Goal: Check status: Check status

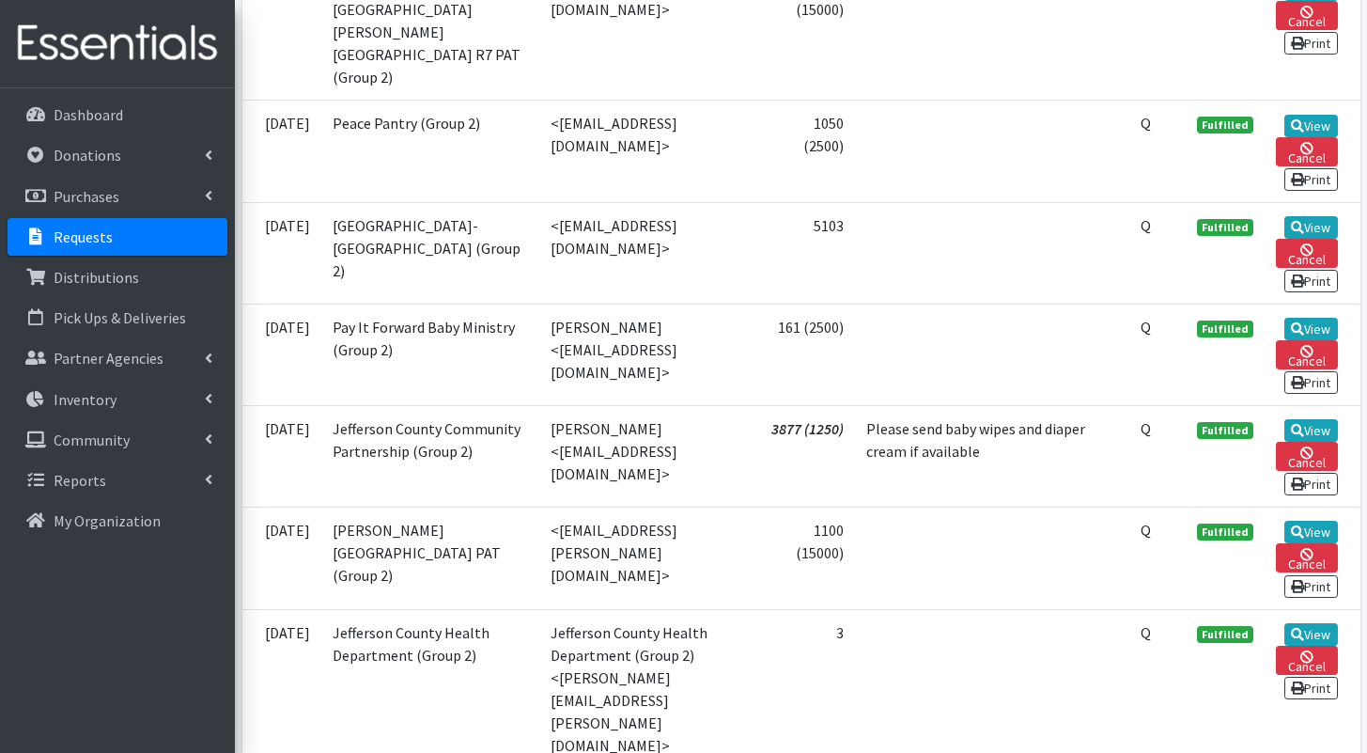
scroll to position [1812, 0]
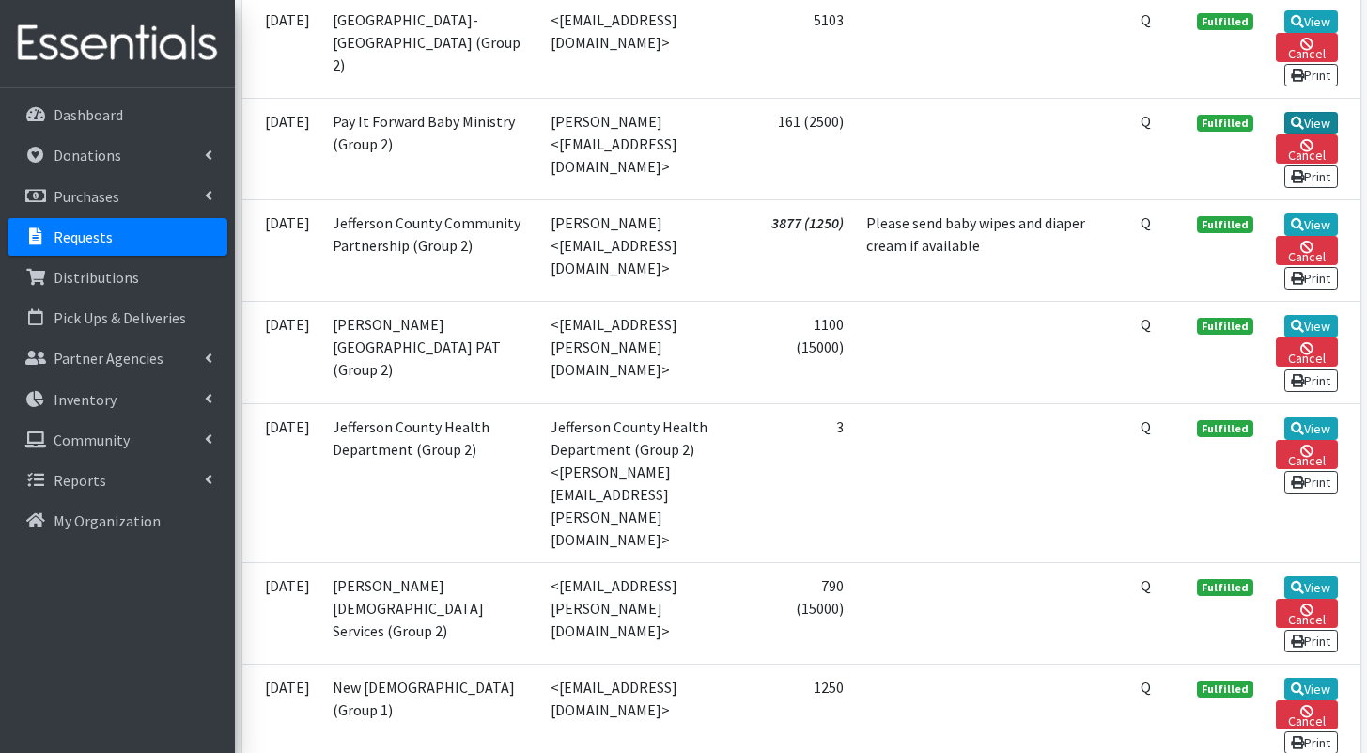
click at [1301, 130] on icon at bounding box center [1297, 123] width 13 height 13
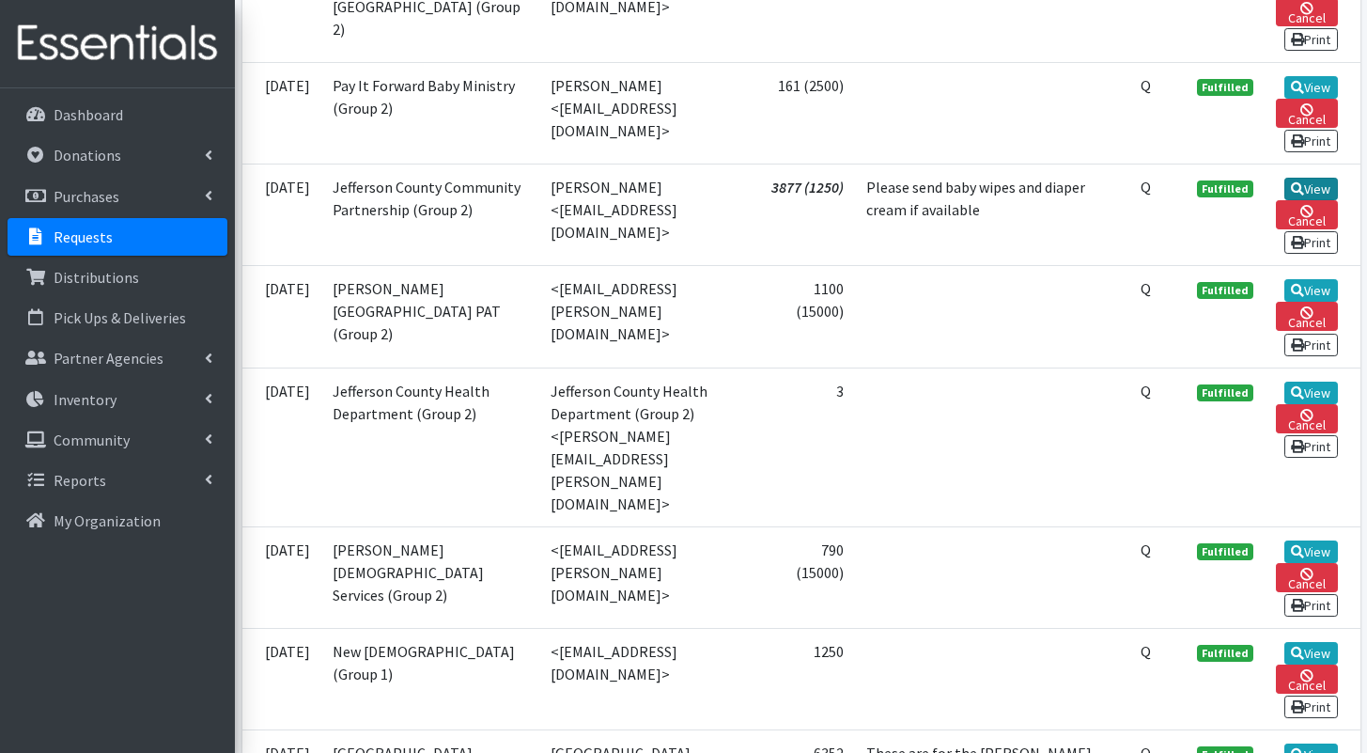
click at [1287, 200] on link "View" at bounding box center [1312, 189] width 54 height 23
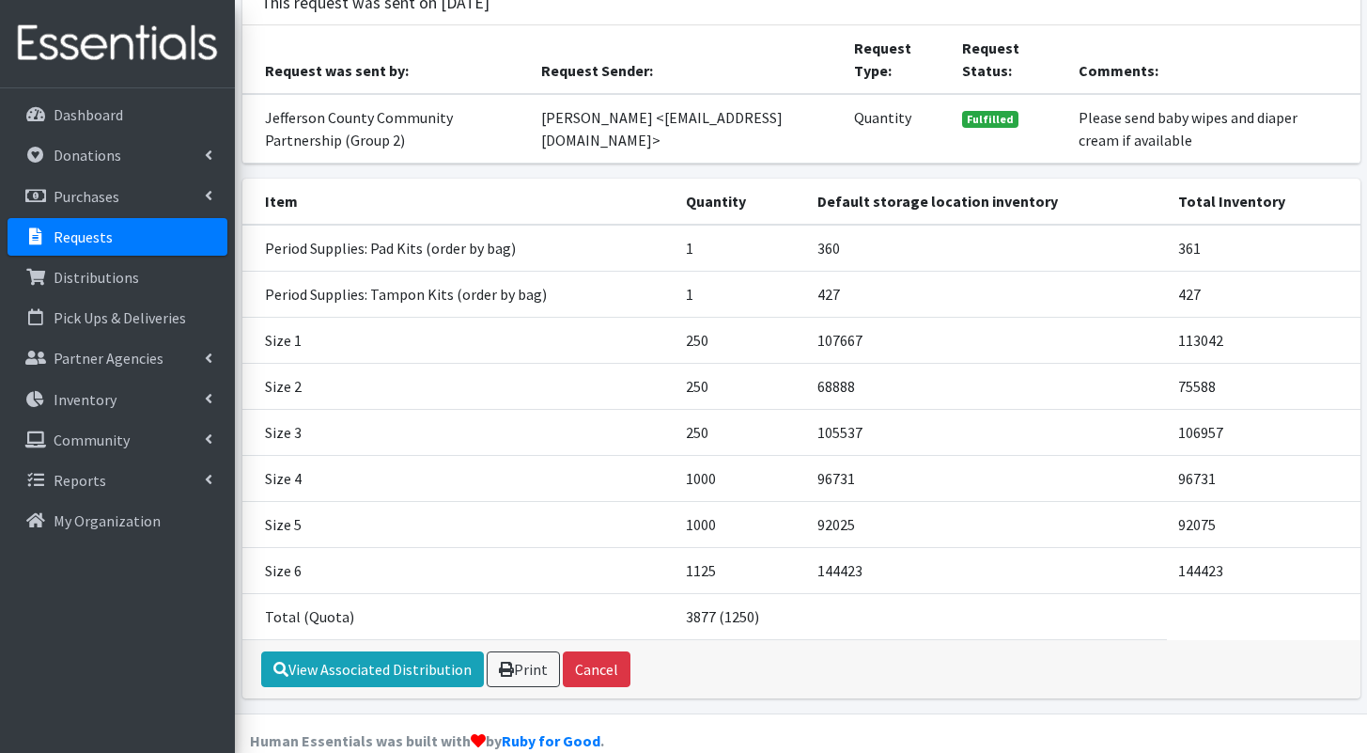
scroll to position [203, 0]
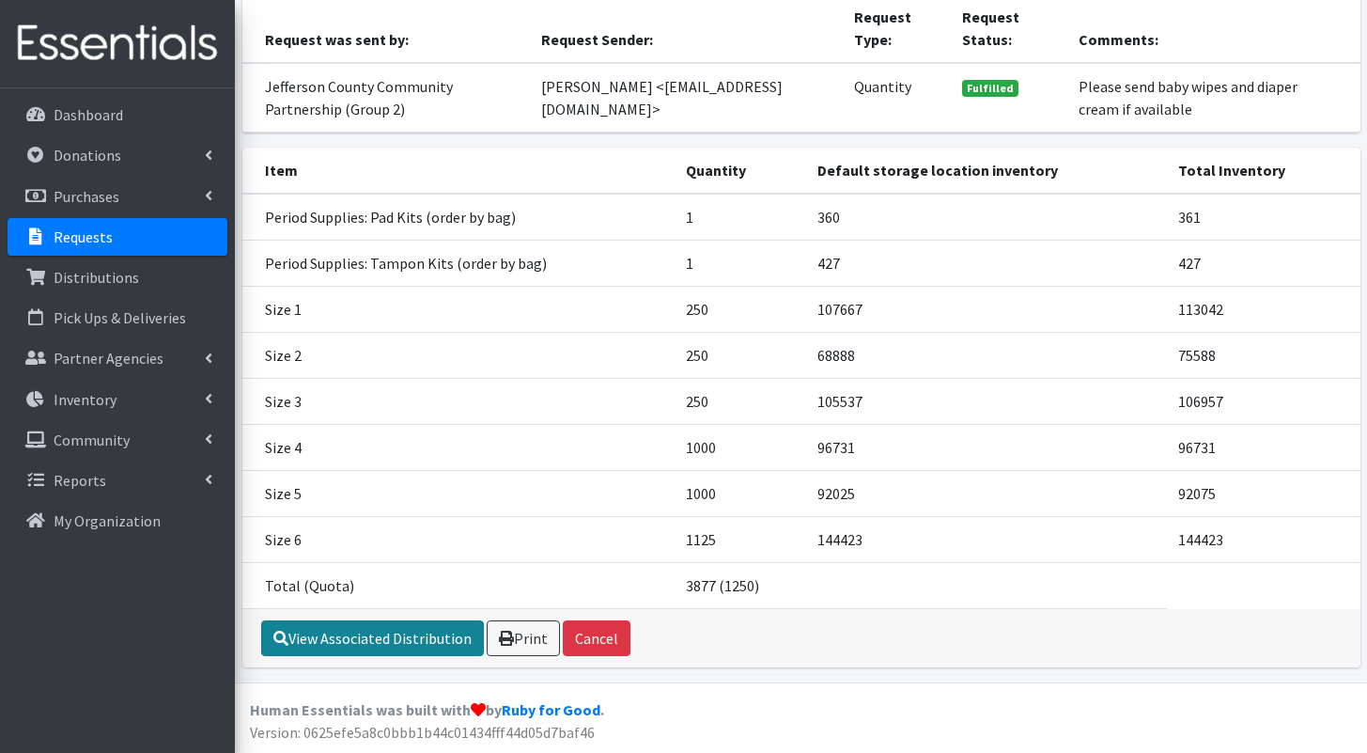
click at [457, 634] on link "View Associated Distribution" at bounding box center [372, 638] width 223 height 36
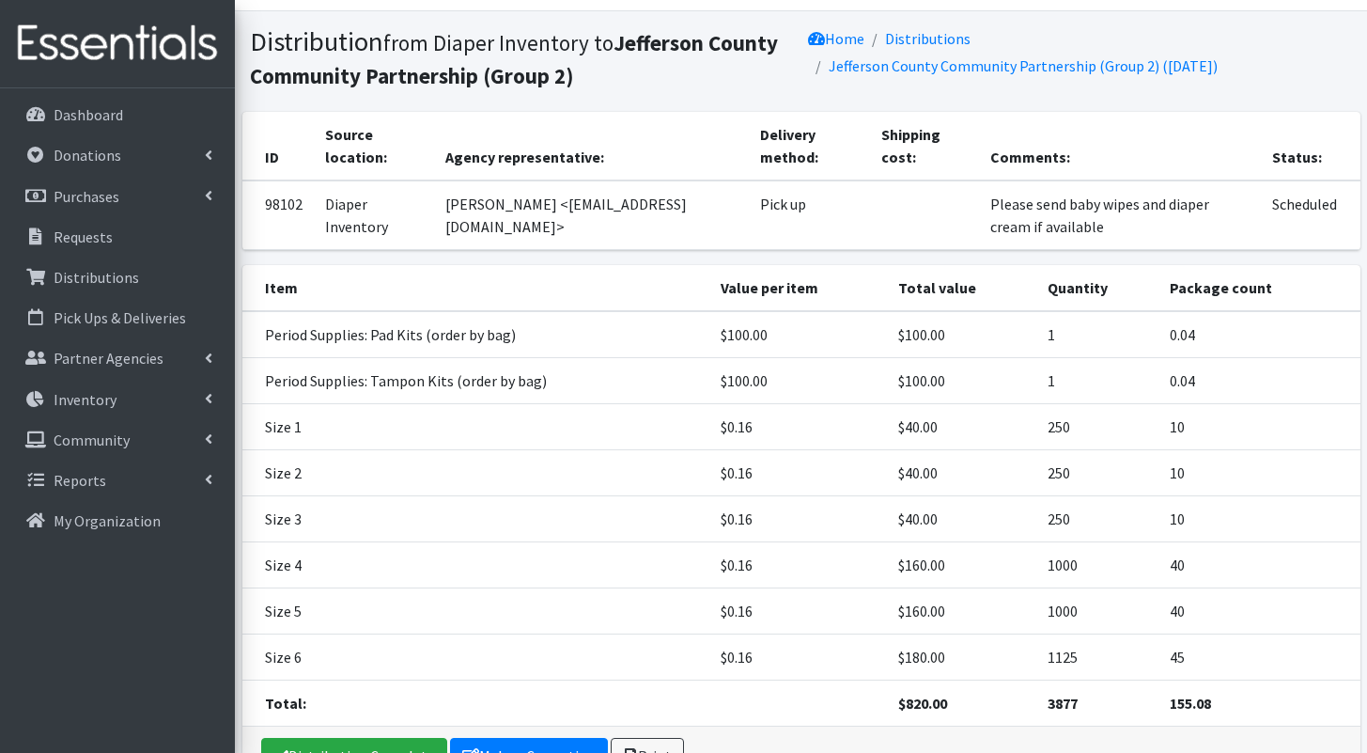
scroll to position [160, 0]
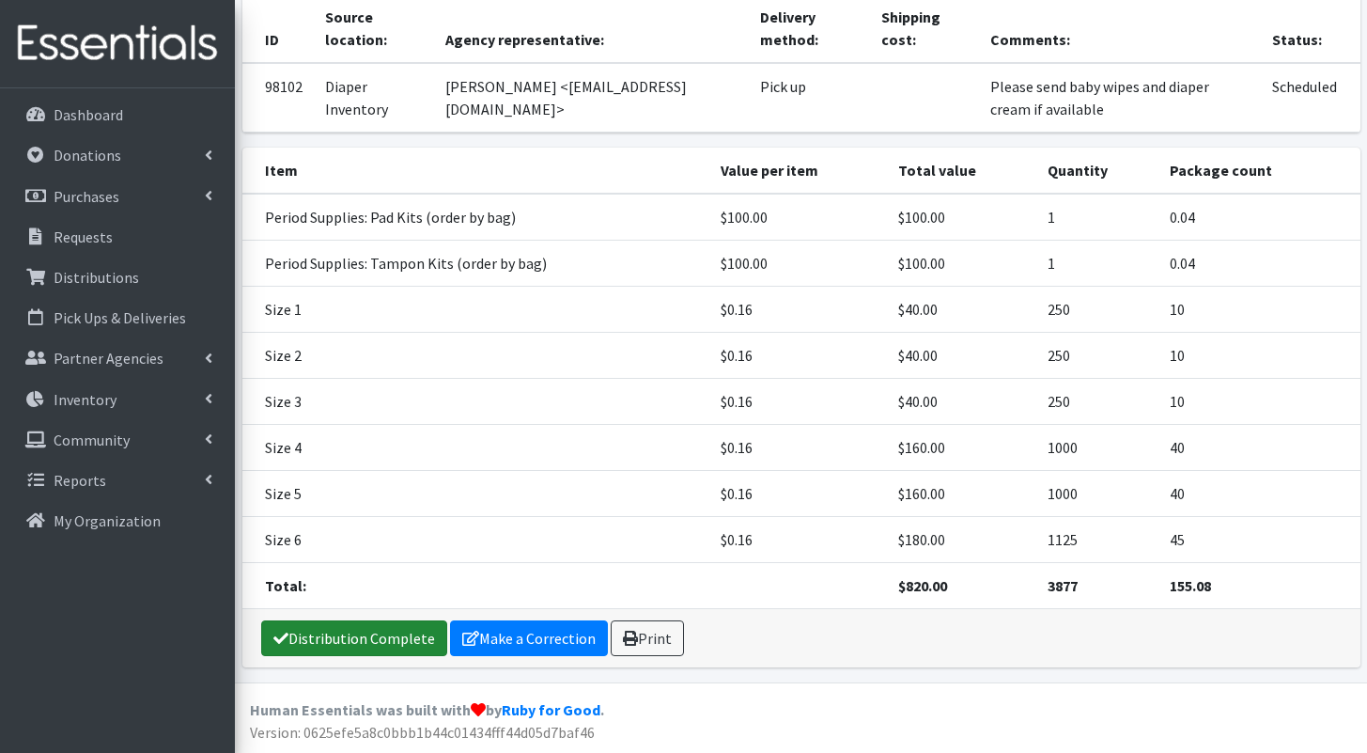
click at [392, 623] on link "Distribution Complete" at bounding box center [354, 638] width 186 height 36
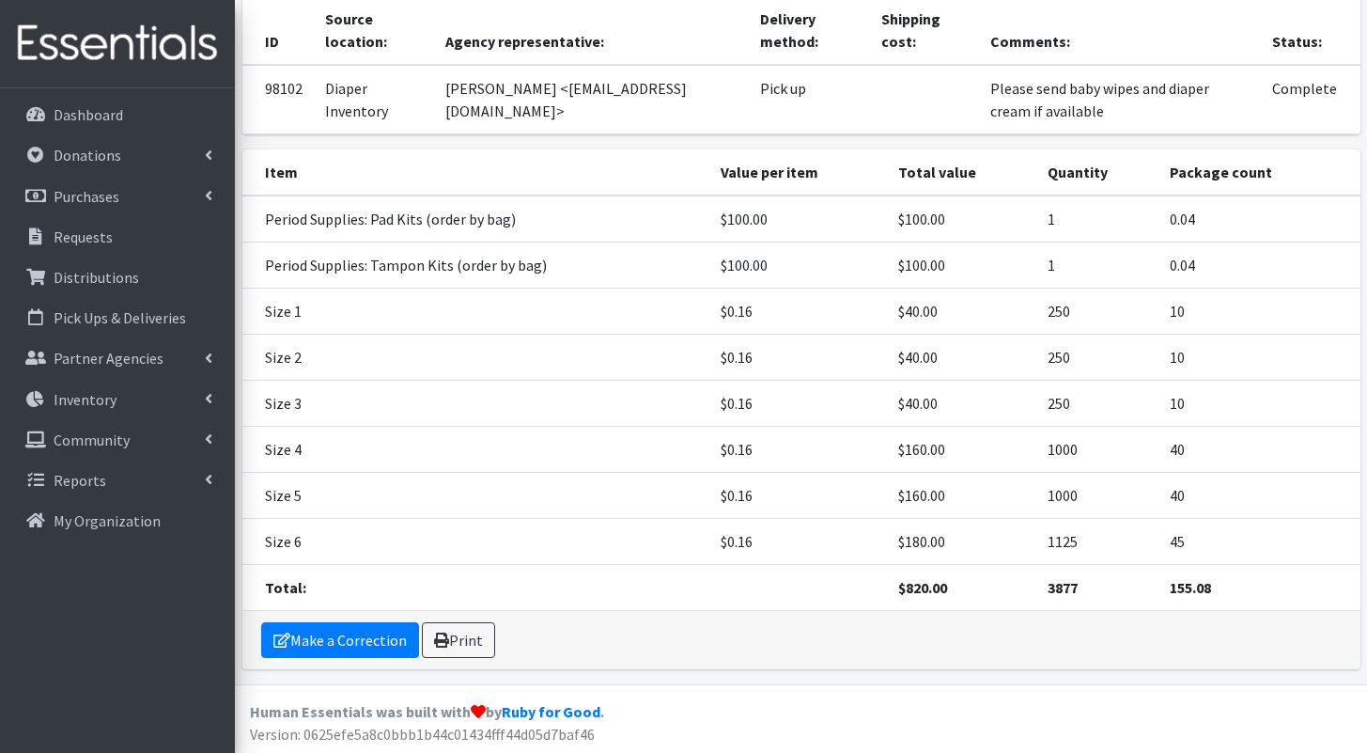
scroll to position [222, 0]
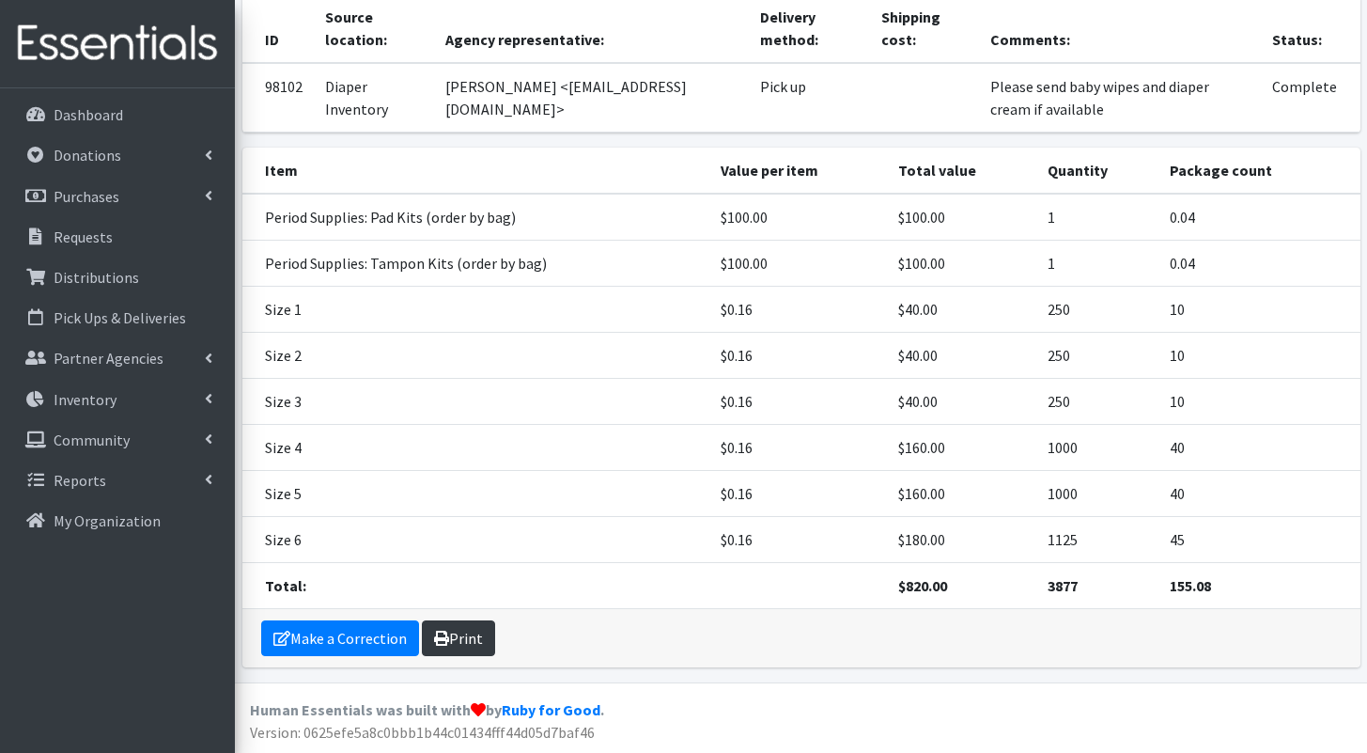
click at [435, 641] on icon at bounding box center [441, 638] width 15 height 15
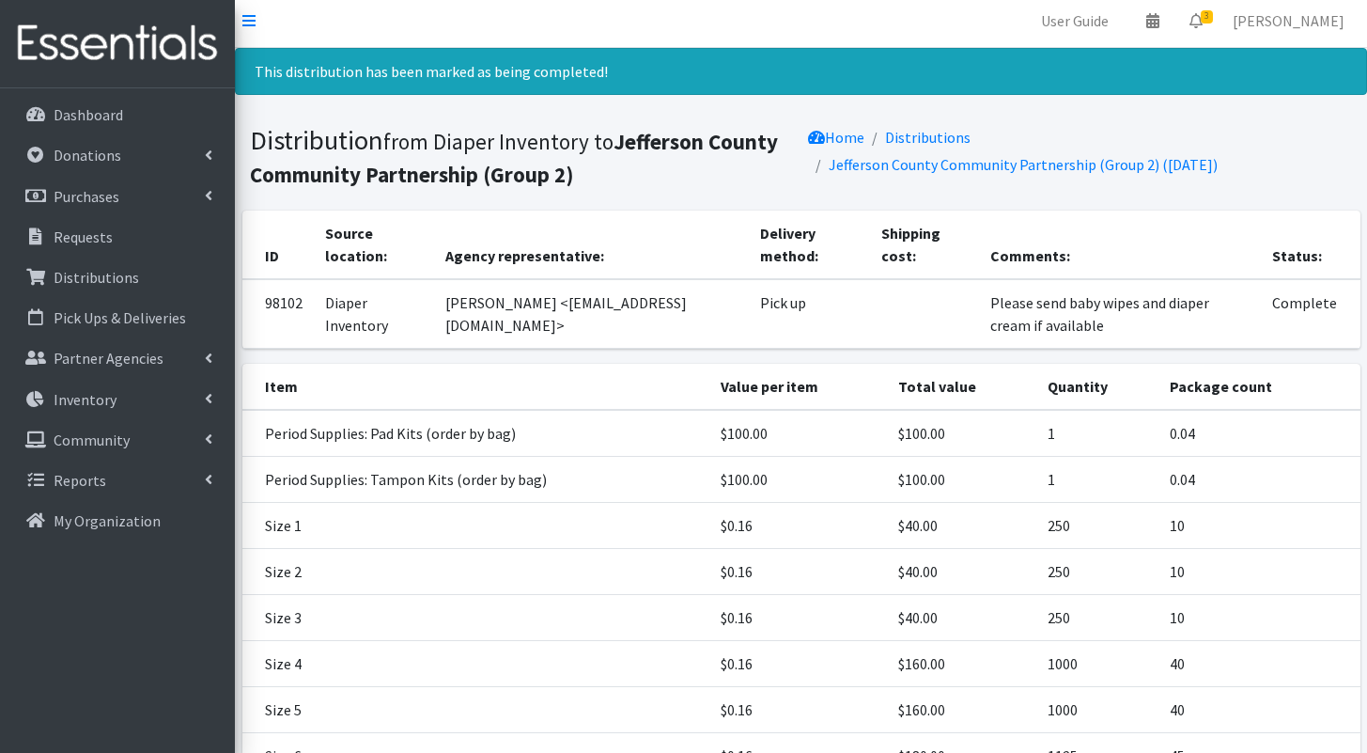
scroll to position [0, 0]
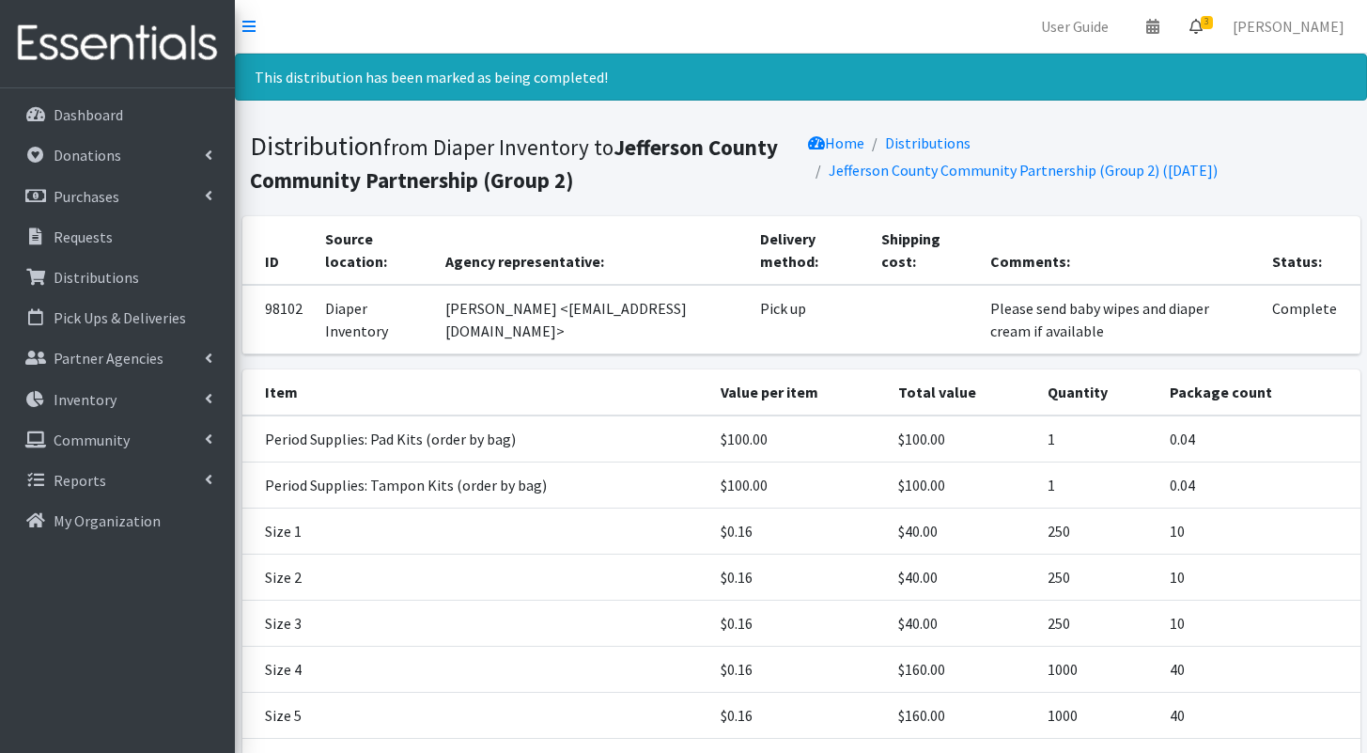
click at [1203, 28] on icon at bounding box center [1196, 26] width 13 height 15
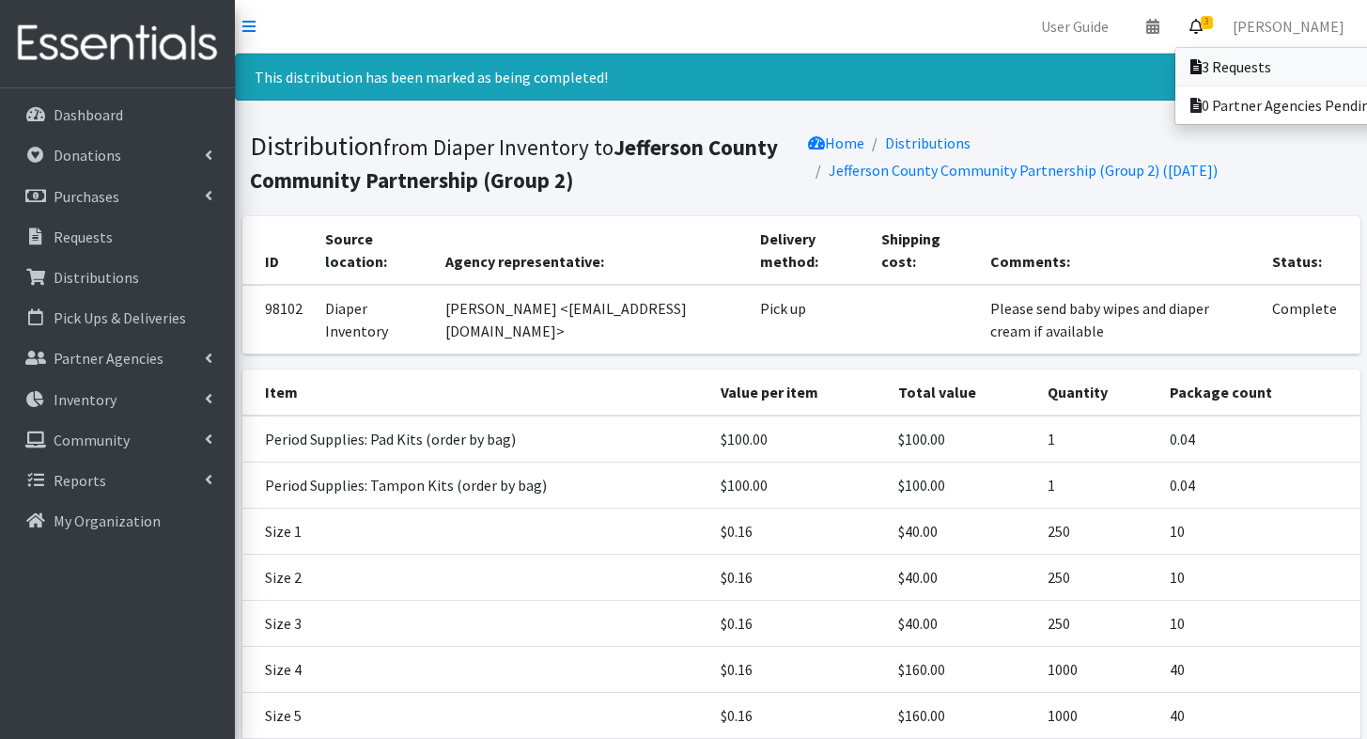
click at [1207, 55] on link "3 Requests" at bounding box center [1306, 67] width 261 height 38
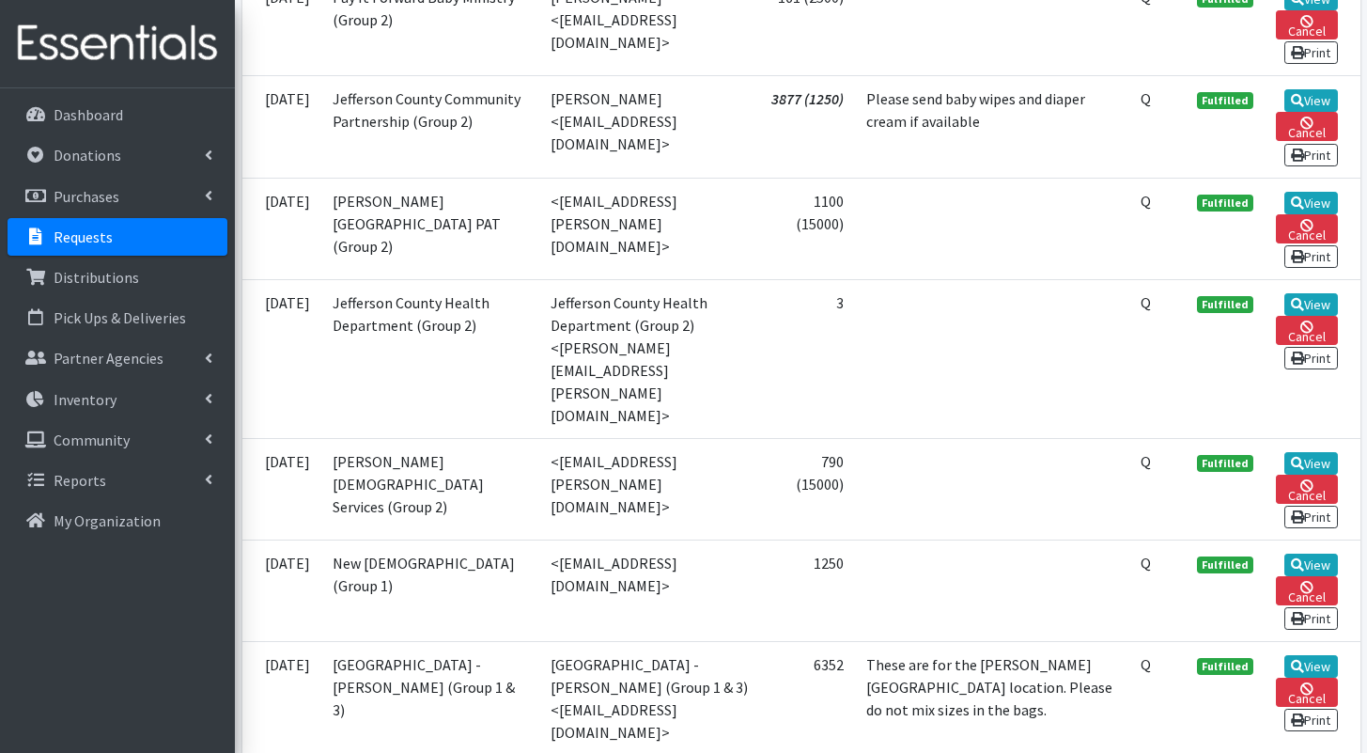
scroll to position [2057, 0]
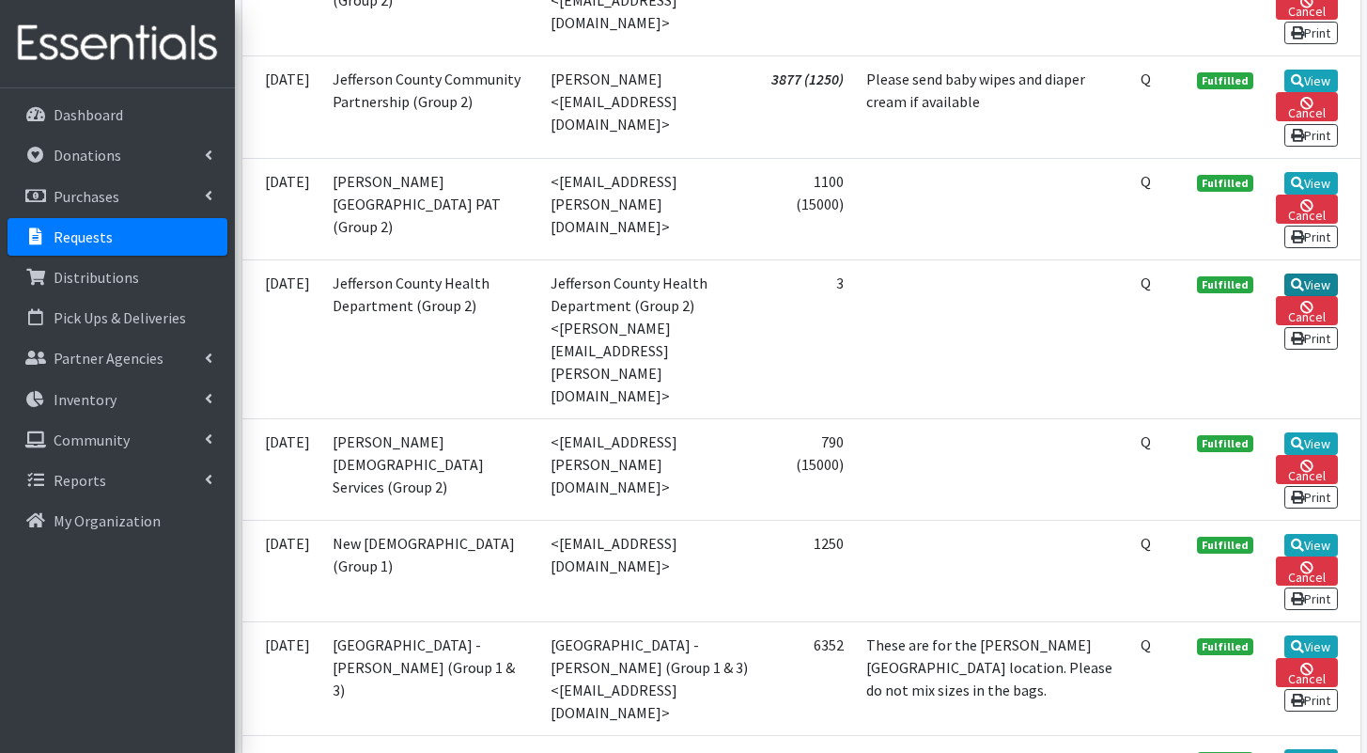
click at [1318, 296] on link "View" at bounding box center [1312, 284] width 54 height 23
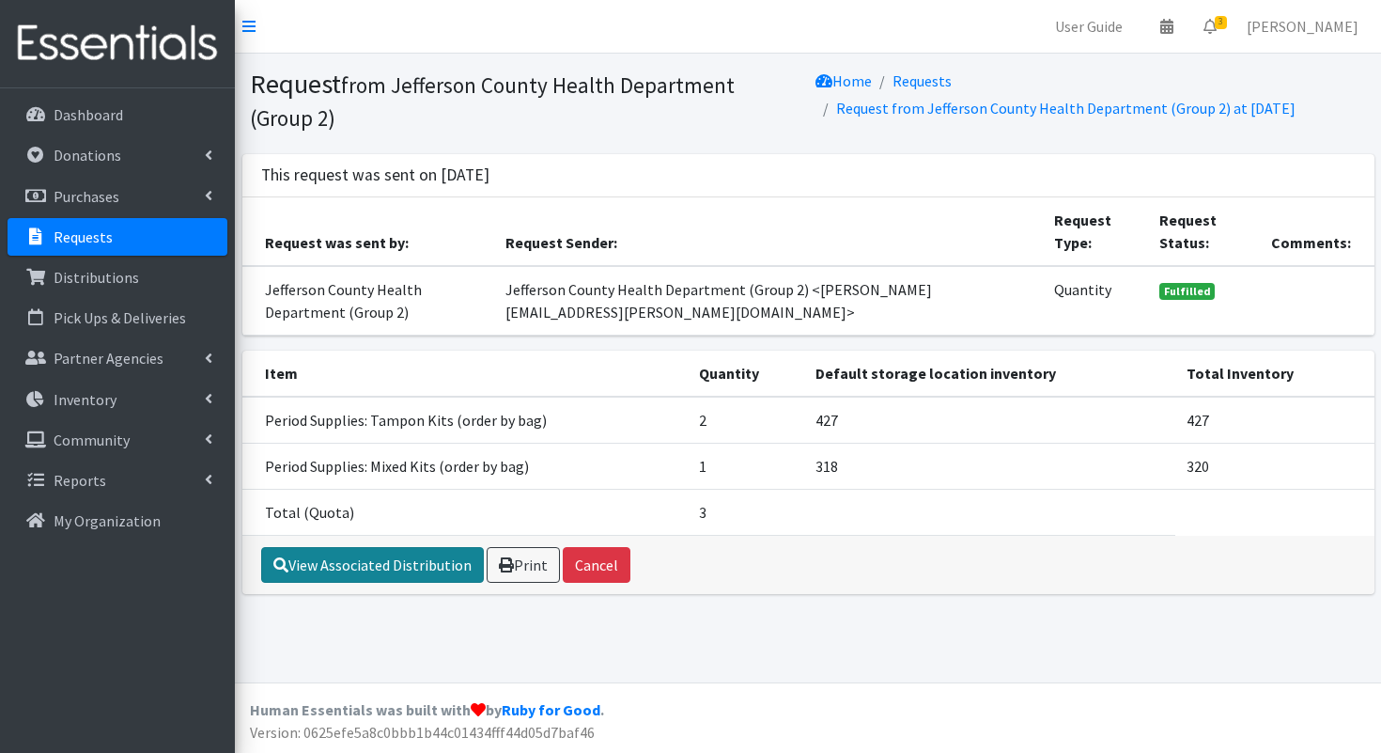
click at [367, 559] on link "View Associated Distribution" at bounding box center [372, 565] width 223 height 36
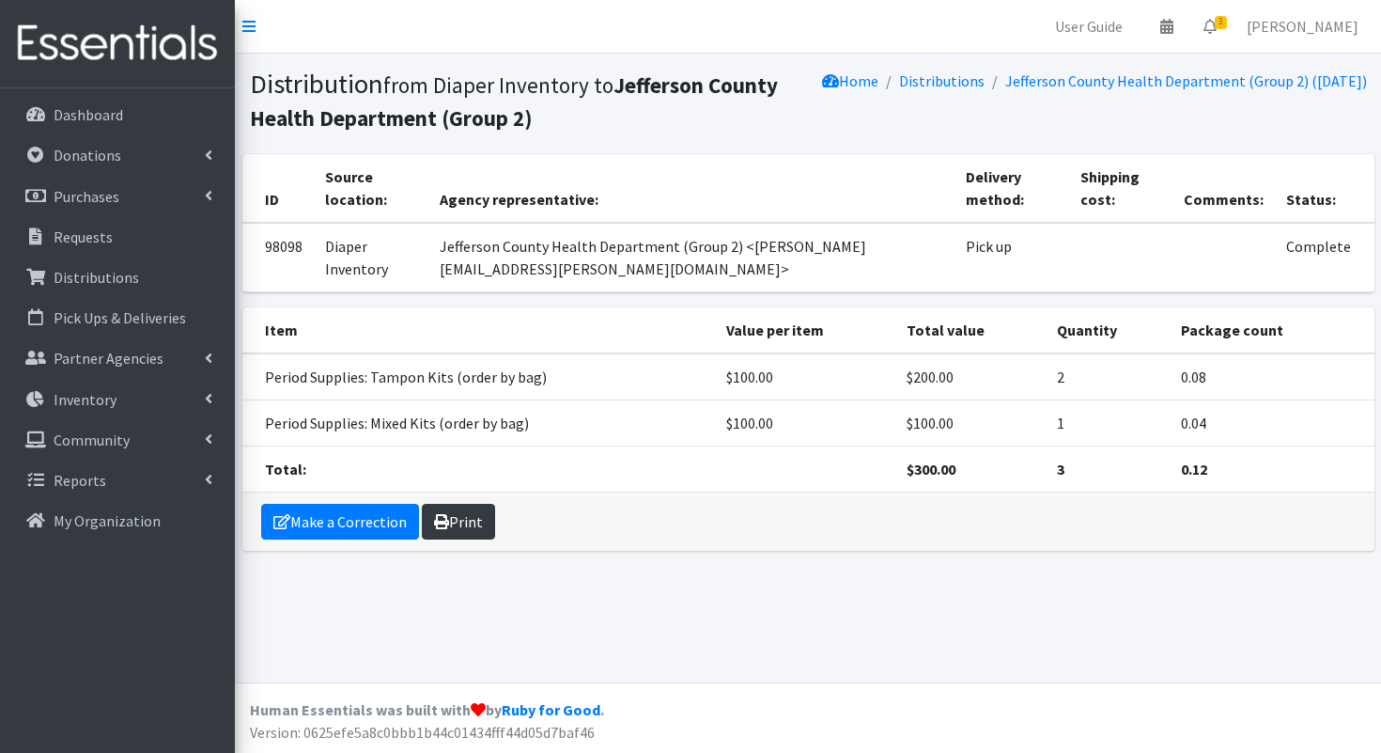
click at [437, 529] on link "Print" at bounding box center [458, 522] width 73 height 36
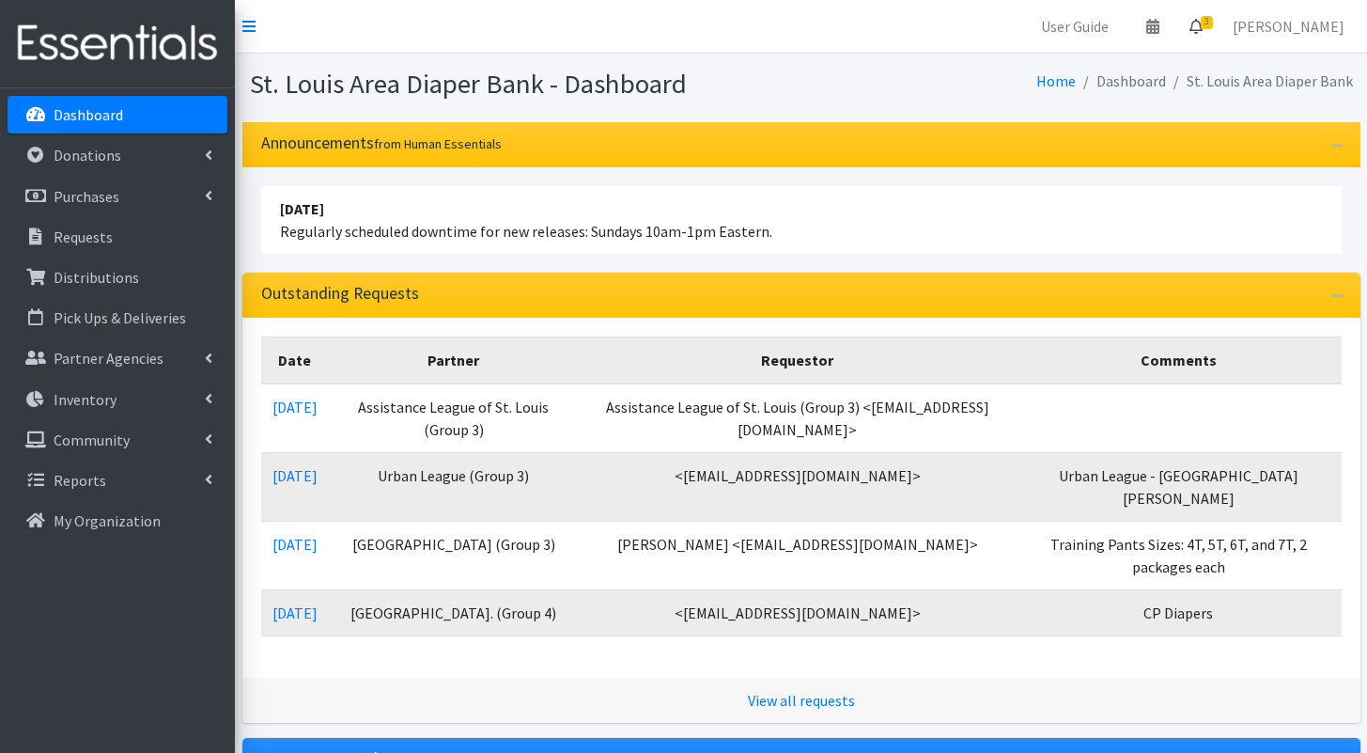
click at [1203, 27] on icon at bounding box center [1196, 26] width 13 height 15
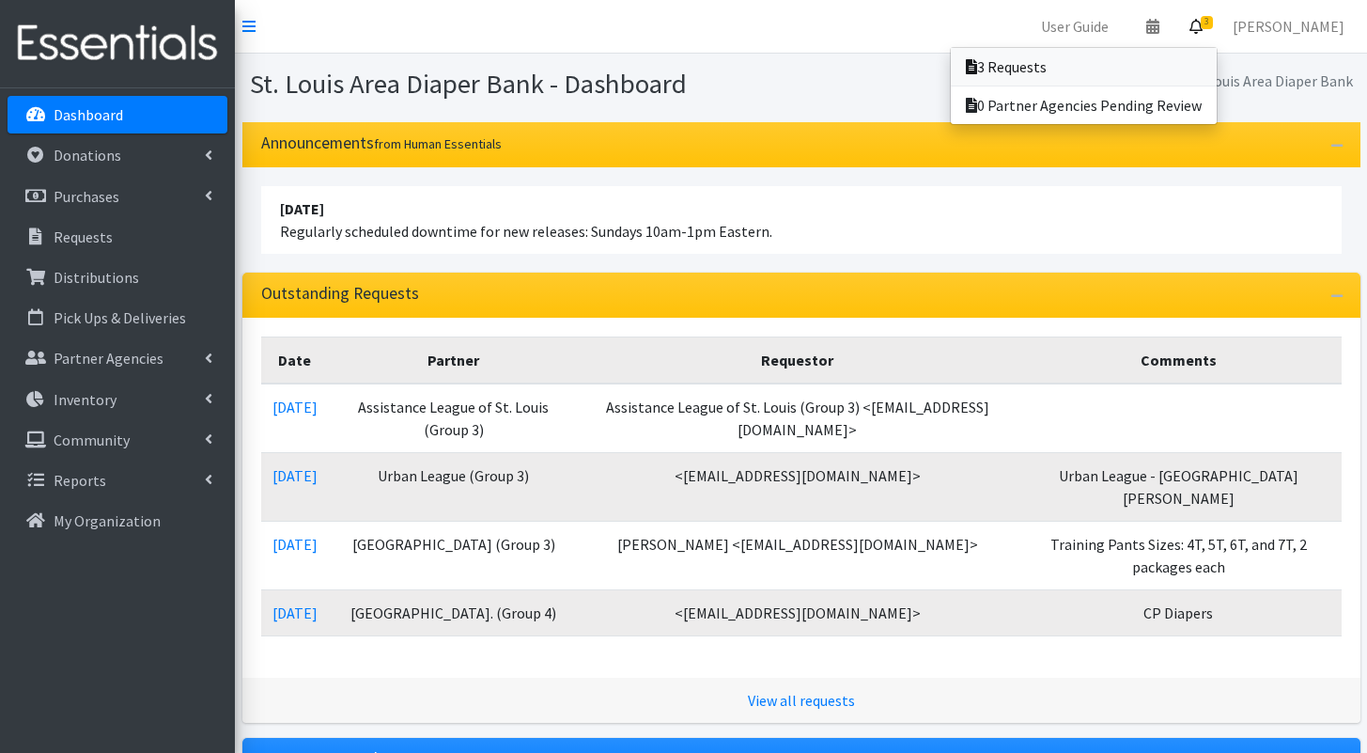
click at [1215, 55] on link "3 Requests" at bounding box center [1084, 67] width 266 height 38
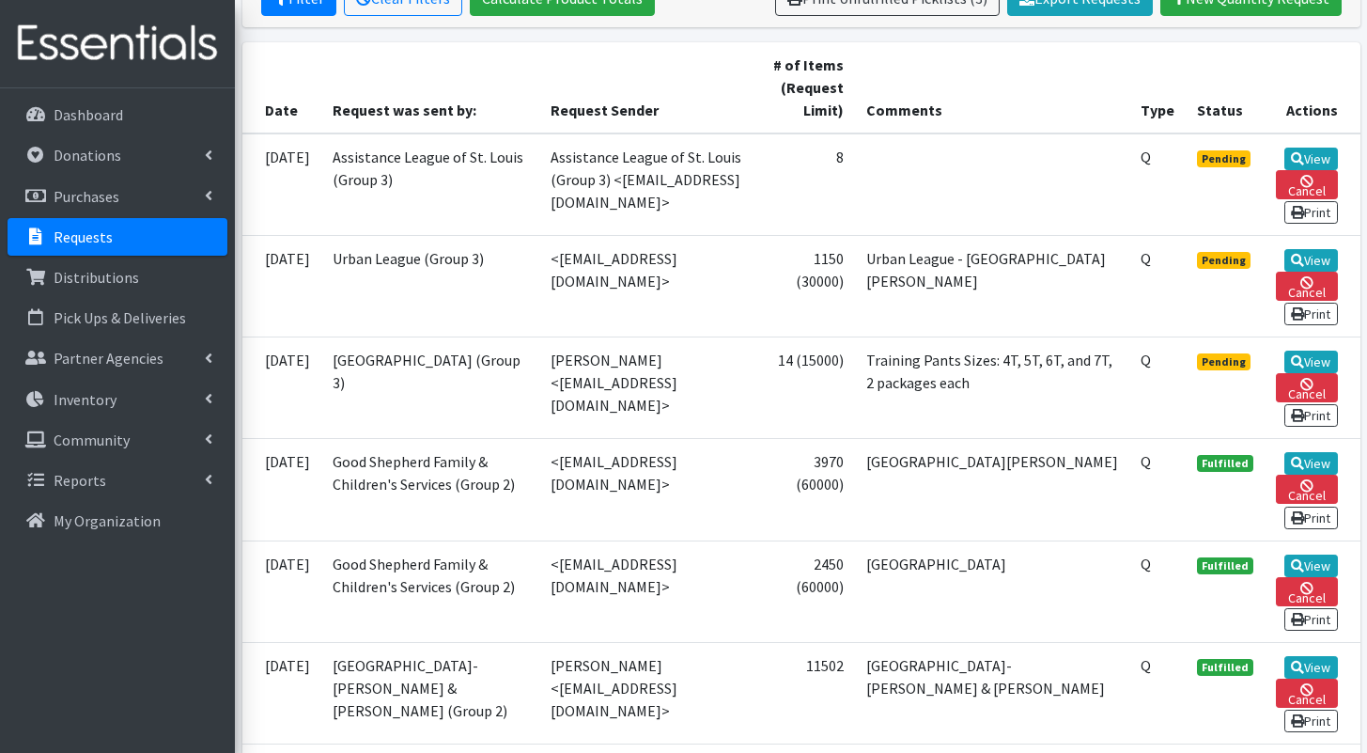
scroll to position [395, 0]
